Goal: Task Accomplishment & Management: Manage account settings

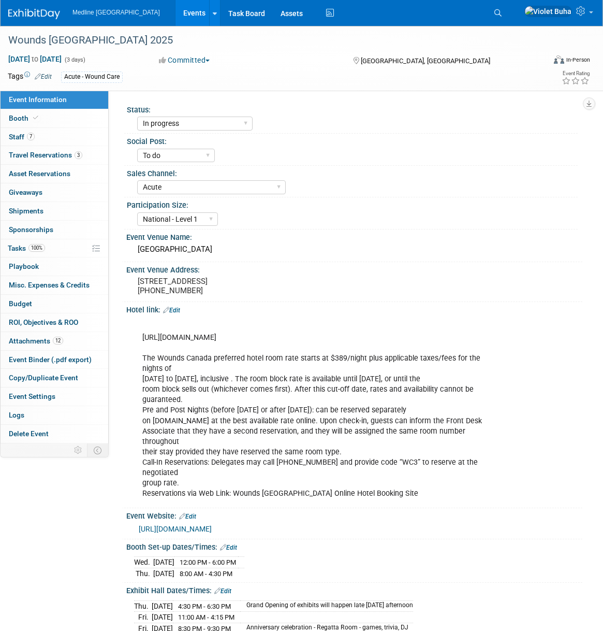
select select "In progress"
select select "To do"
select select "Acute"
select select "National - Level 1"
click at [44, 134] on link "7 Staff 7" at bounding box center [55, 137] width 108 height 18
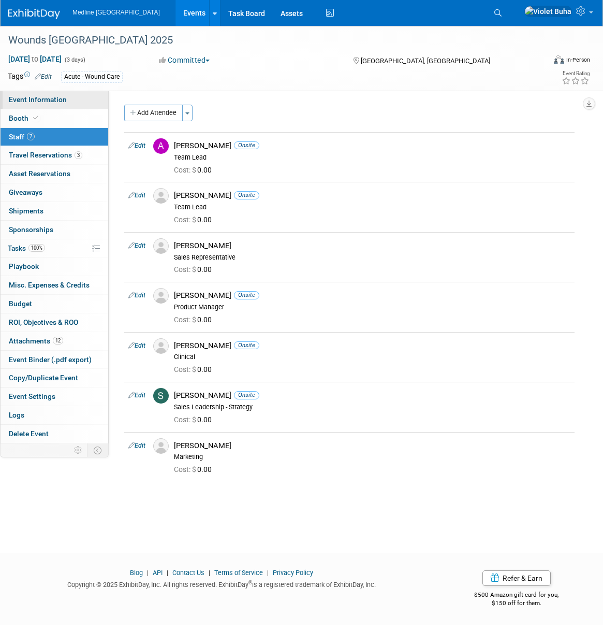
click at [40, 100] on span "Event Information" at bounding box center [38, 99] width 58 height 8
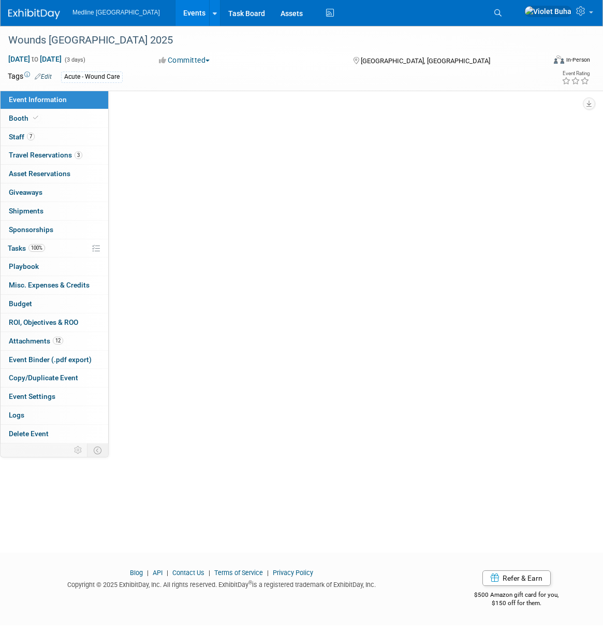
select select "In progress"
select select "To do"
select select "Acute"
select select "National - Level 1"
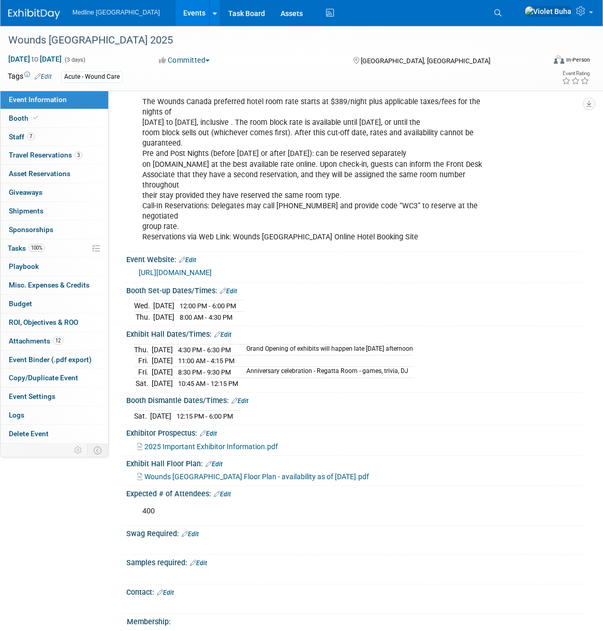
scroll to position [257, 0]
